Goal: Find specific page/section: Find specific page/section

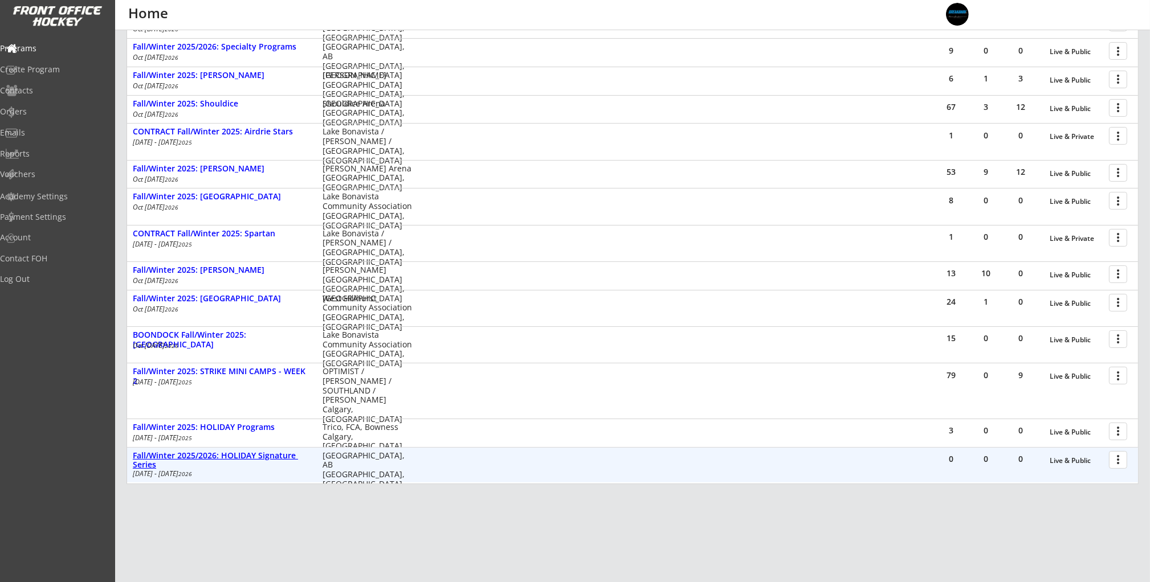
scroll to position [234, 0]
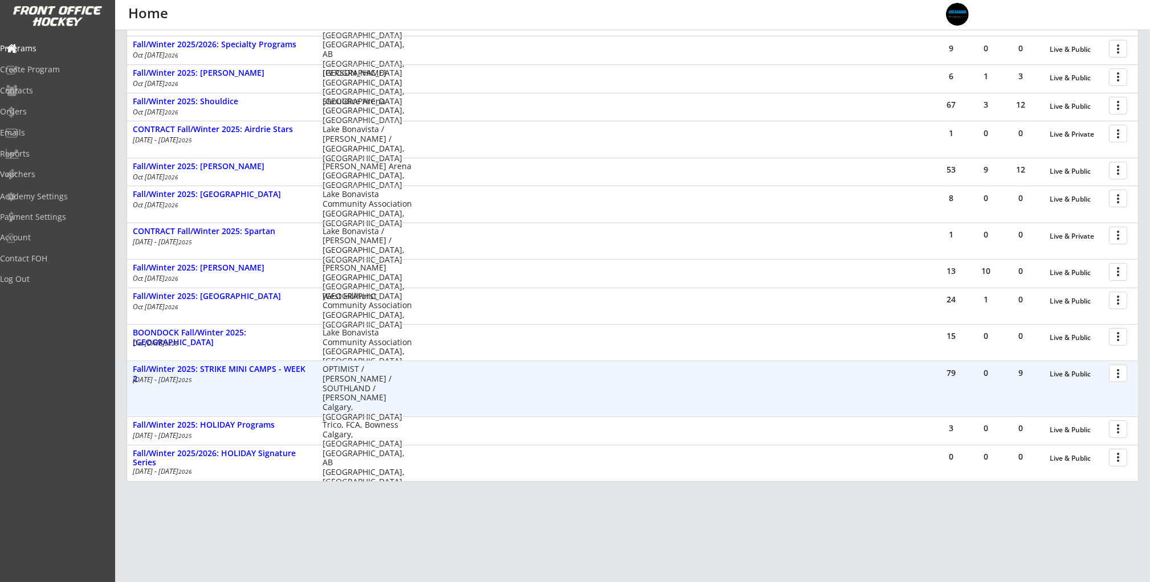
click at [291, 362] on div "79 0 9 Live & Public more_vert Fall/Winter 2025: STRIKE MINI CAMPS - WEEK [DATE…" at bounding box center [632, 388] width 1011 height 55
click at [290, 366] on div "Fall/Winter 2025: STRIKE MINI CAMPS - WEEK 2" at bounding box center [222, 374] width 178 height 19
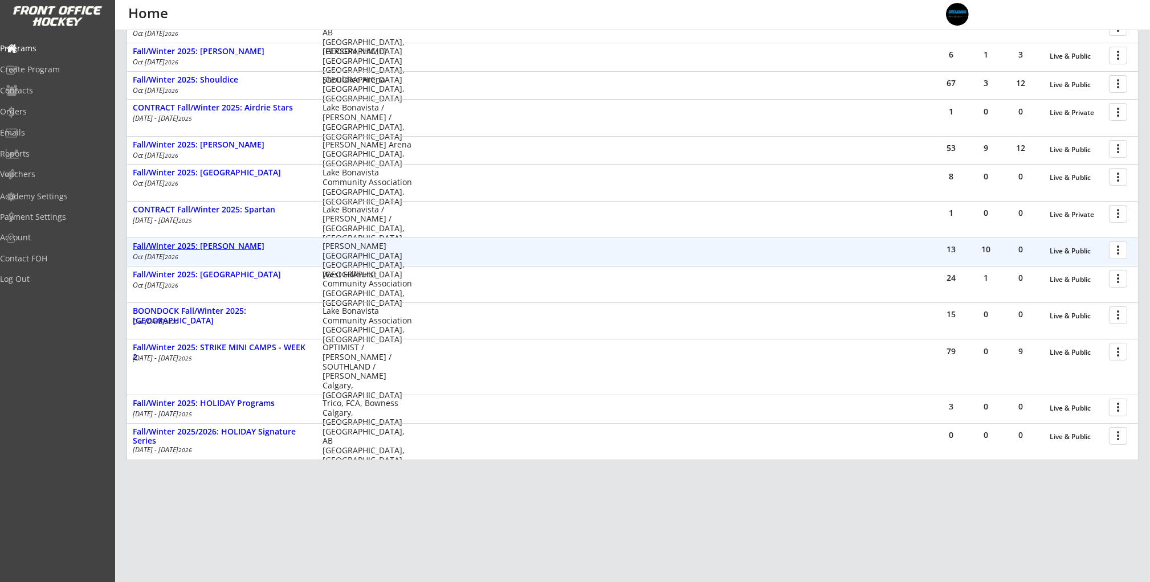
scroll to position [264, 0]
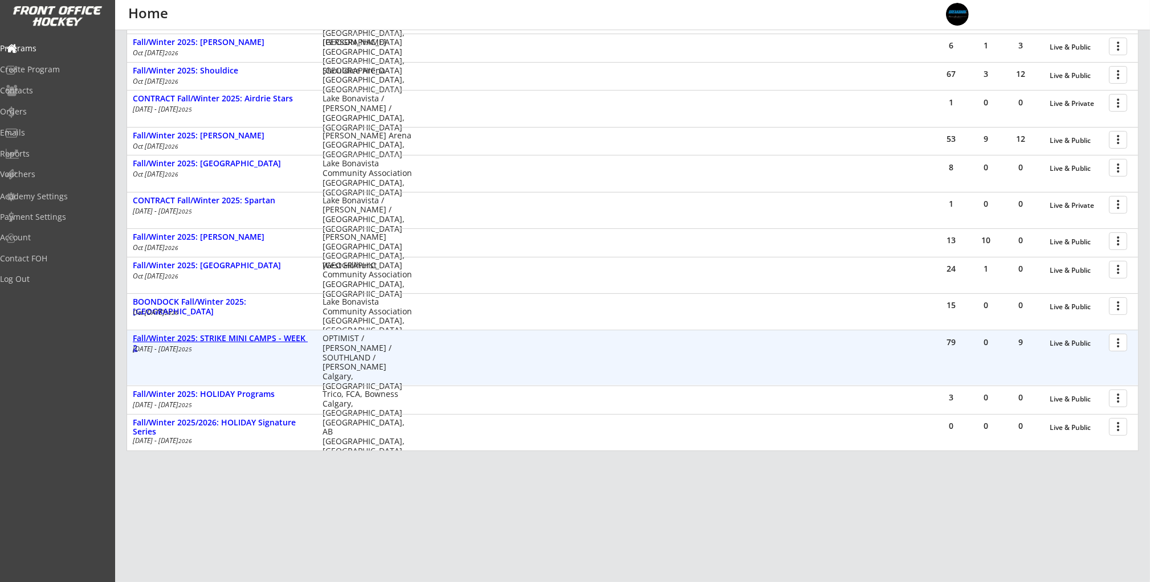
drag, startPoint x: 285, startPoint y: 338, endPoint x: 291, endPoint y: 338, distance: 6.3
click at [285, 338] on div "Fall/Winter 2025: STRIKE MINI CAMPS - WEEK 2" at bounding box center [222, 343] width 178 height 19
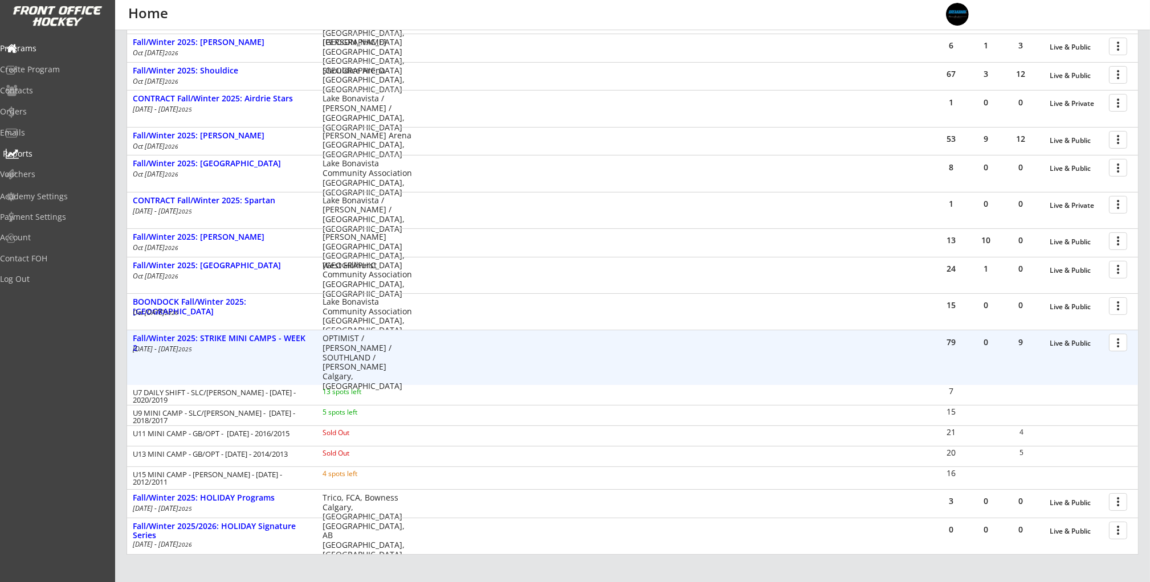
click at [32, 158] on div "Reports" at bounding box center [54, 154] width 103 height 8
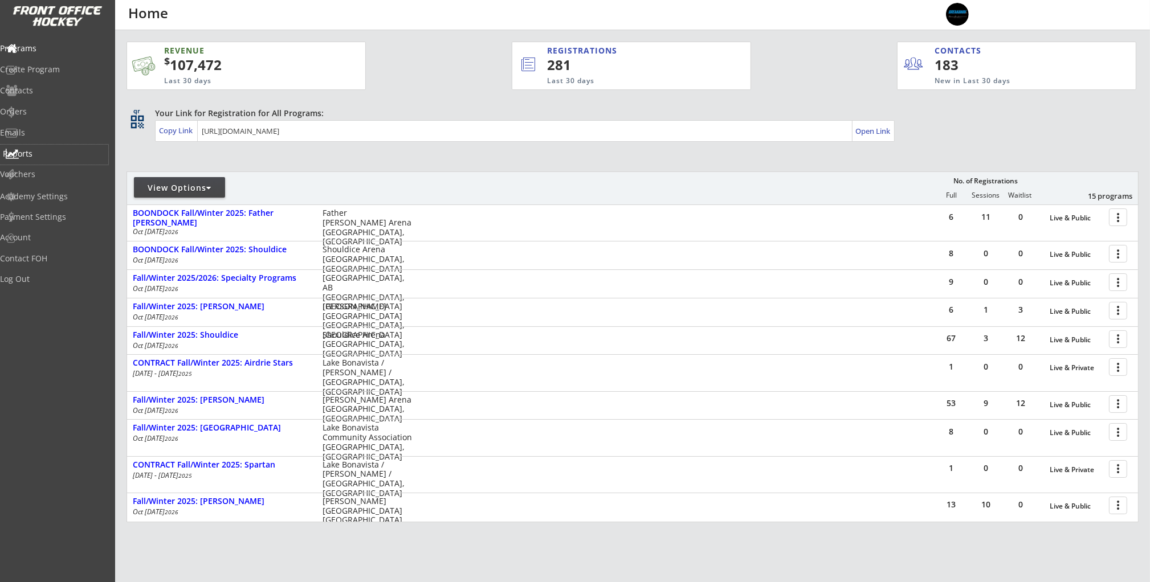
click at [50, 150] on div "Reports" at bounding box center [54, 154] width 103 height 8
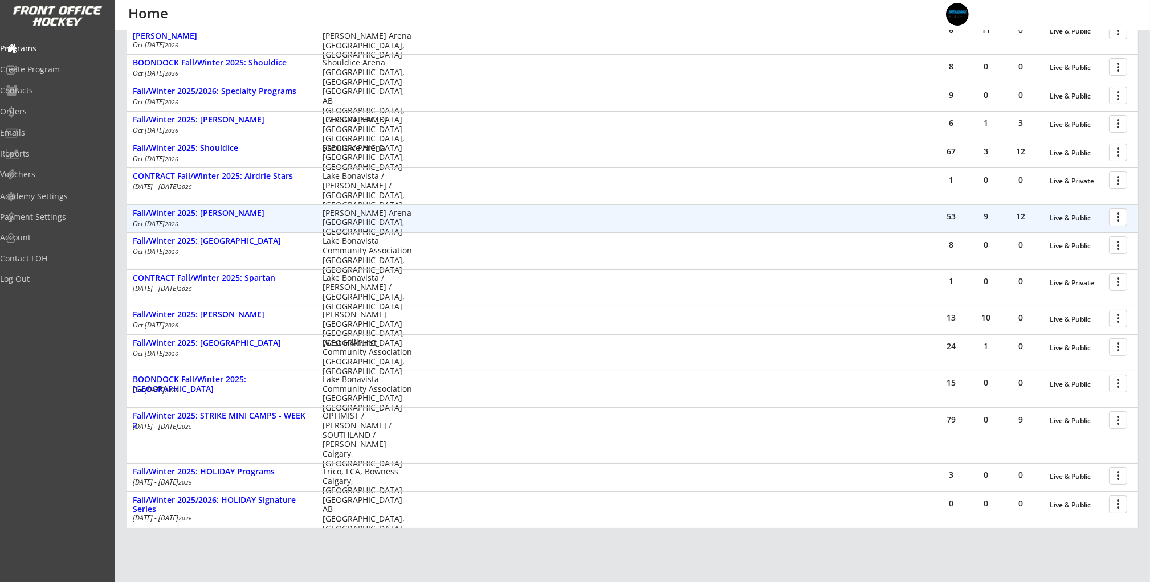
scroll to position [190, 0]
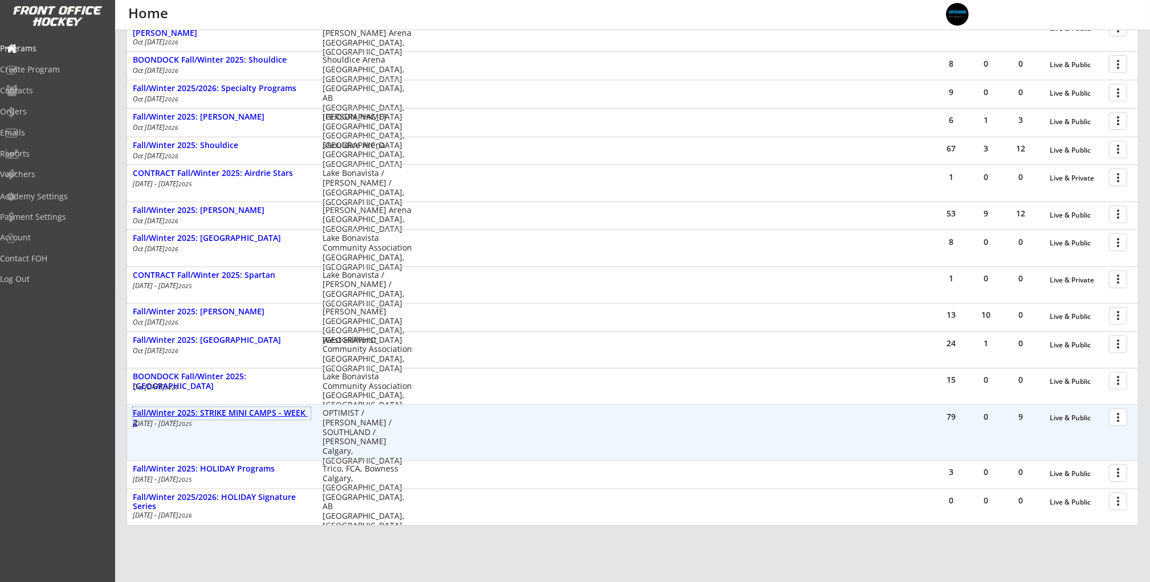
click at [263, 415] on div "Fall/Winter 2025: STRIKE MINI CAMPS - WEEK 2" at bounding box center [222, 417] width 178 height 19
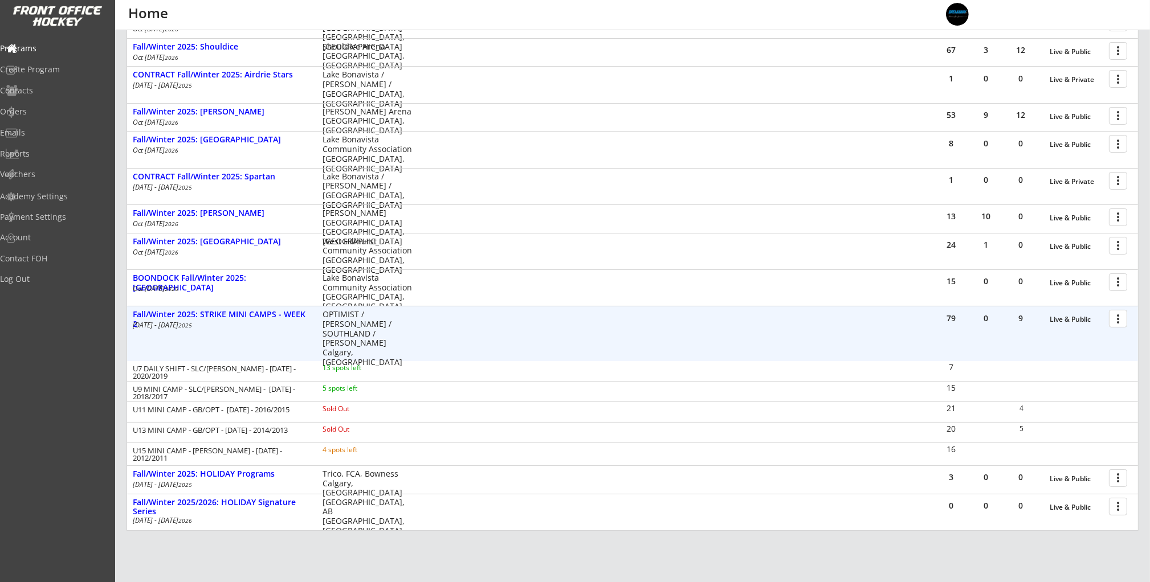
scroll to position [342, 0]
